Goal: Navigation & Orientation: Find specific page/section

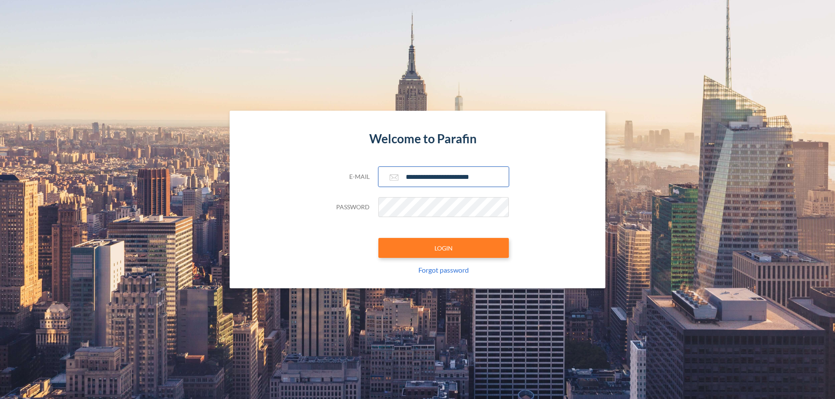
type input "**********"
click at [443, 248] on button "LOGIN" at bounding box center [443, 248] width 130 height 20
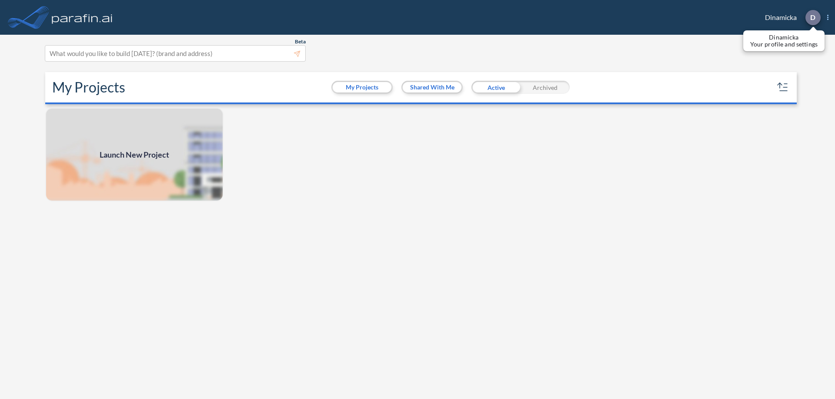
click at [812, 17] on p "D" at bounding box center [812, 17] width 5 height 8
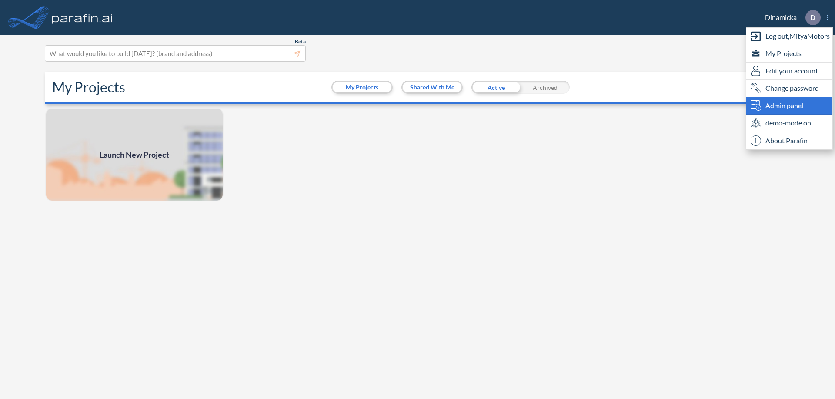
click at [789, 106] on span "Admin panel" at bounding box center [784, 105] width 38 height 10
